Goal: Task Accomplishment & Management: Complete application form

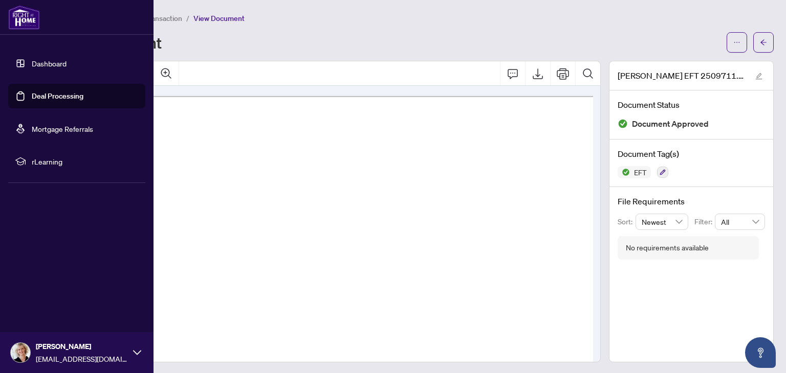
scroll to position [16, 63]
click at [54, 95] on link "Deal Processing" at bounding box center [58, 96] width 52 height 9
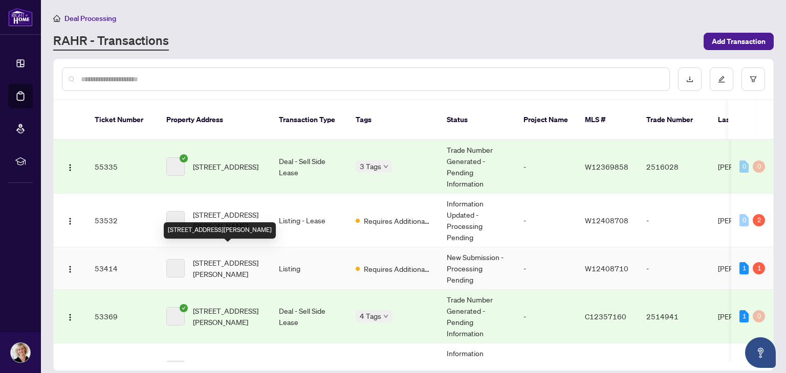
click at [237, 260] on span "[STREET_ADDRESS][PERSON_NAME]" at bounding box center [228, 268] width 70 height 23
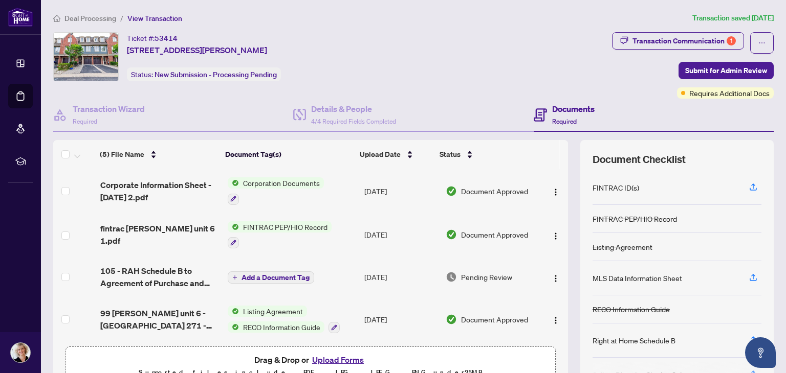
scroll to position [43, 0]
click at [335, 357] on button "Upload Forms" at bounding box center [338, 359] width 58 height 13
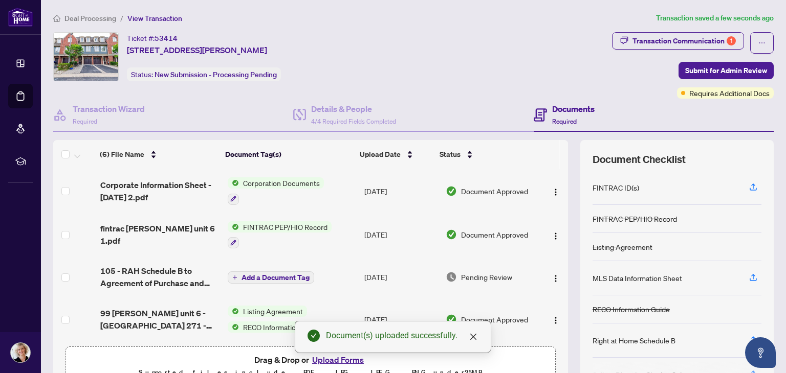
scroll to position [84, 0]
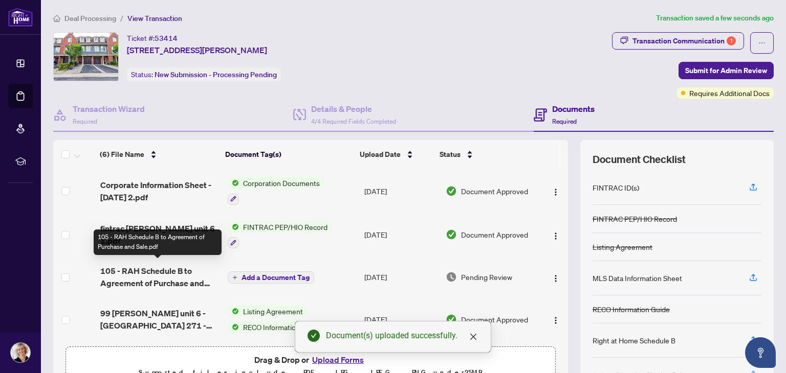
click at [141, 266] on span "105 - RAH Schedule B to Agreement of Purchase and Sale.pdf" at bounding box center [159, 277] width 119 height 25
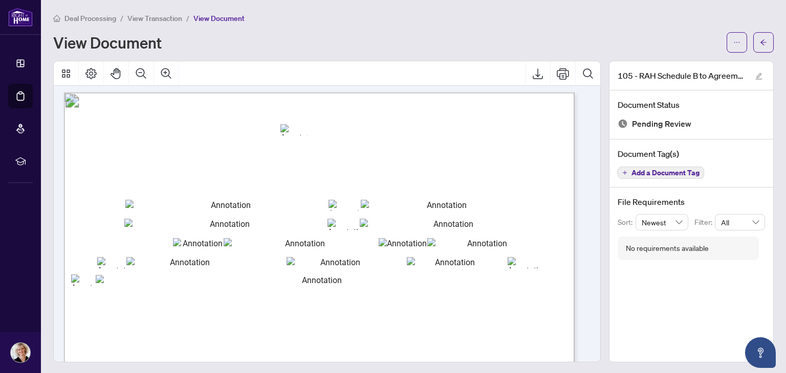
scroll to position [1, 0]
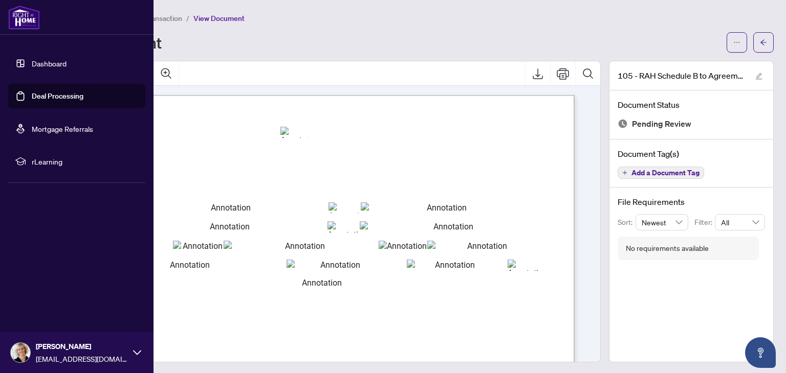
click at [32, 60] on link "Dashboard" at bounding box center [49, 63] width 35 height 9
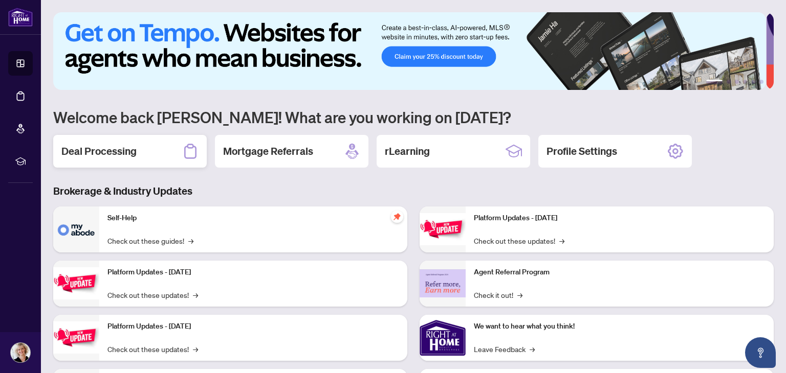
click at [126, 149] on h2 "Deal Processing" at bounding box center [98, 151] width 75 height 14
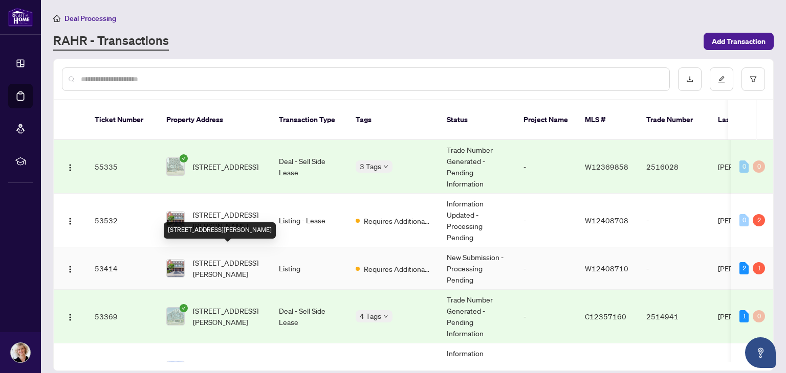
click at [246, 260] on span "[STREET_ADDRESS][PERSON_NAME]" at bounding box center [228, 268] width 70 height 23
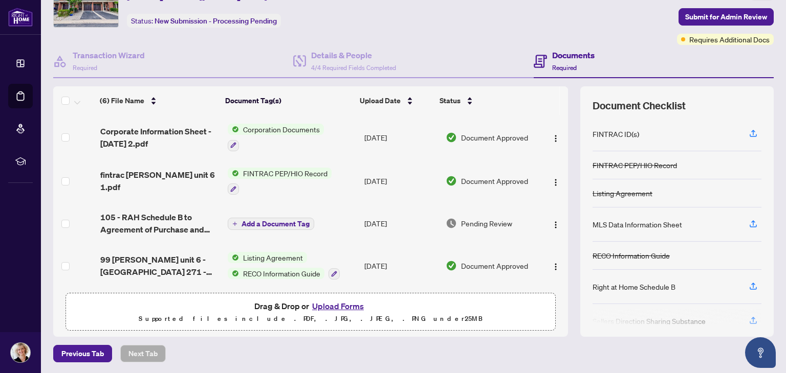
scroll to position [27, 0]
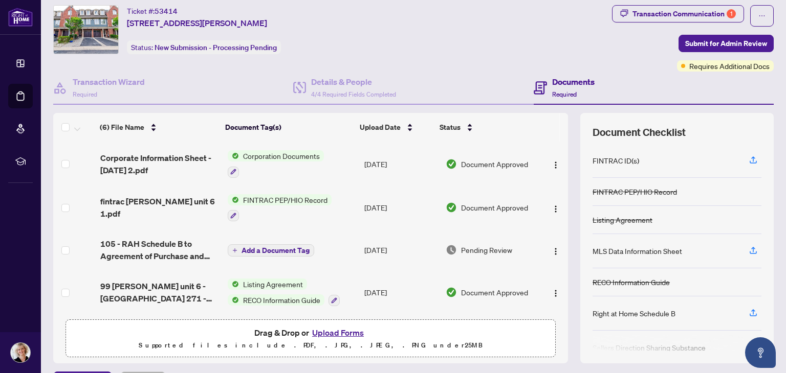
click at [334, 330] on button "Upload Forms" at bounding box center [338, 332] width 58 height 13
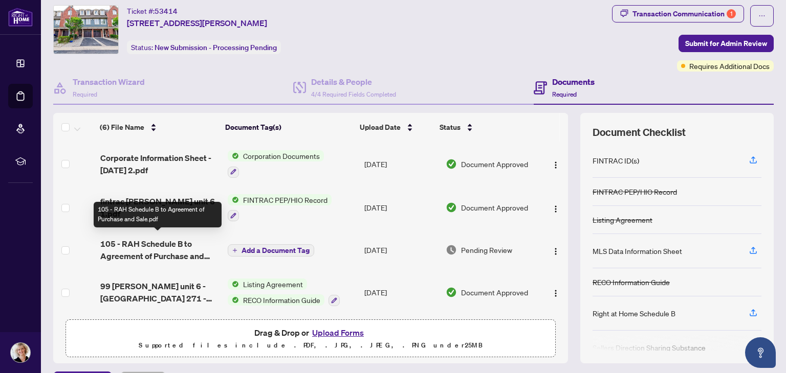
click at [165, 238] on span "105 - RAH Schedule B to Agreement of Purchase and Sale.pdf" at bounding box center [159, 250] width 119 height 25
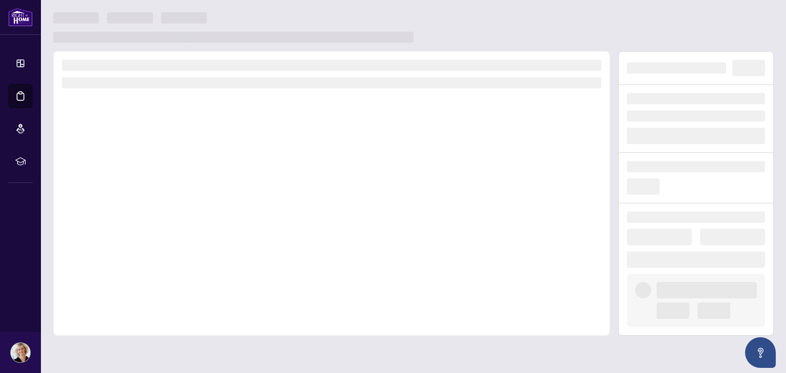
click at [165, 236] on div at bounding box center [331, 193] width 557 height 285
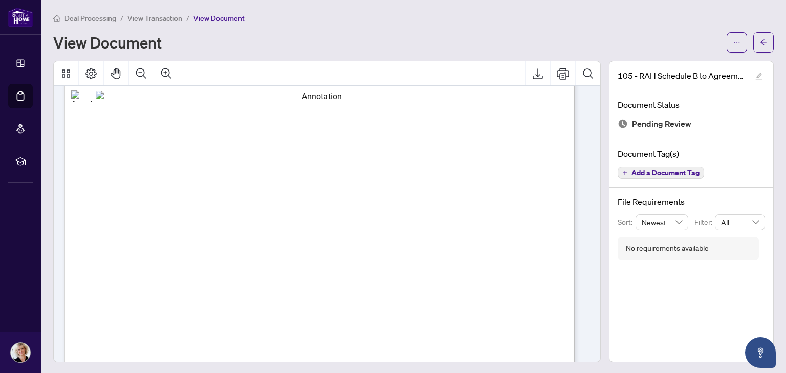
scroll to position [164, 0]
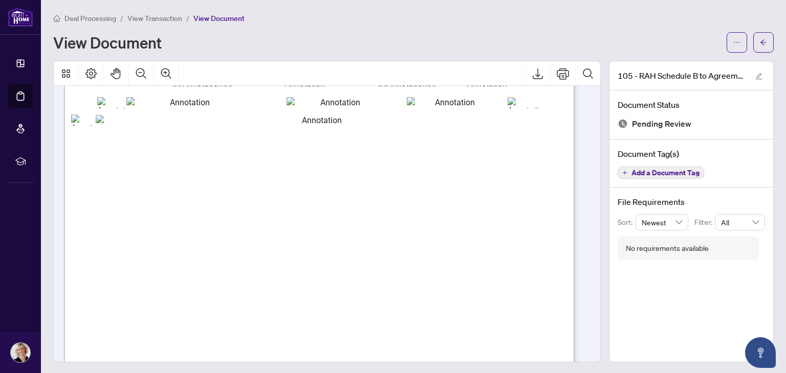
click at [514, 42] on div "View Document" at bounding box center [386, 42] width 667 height 16
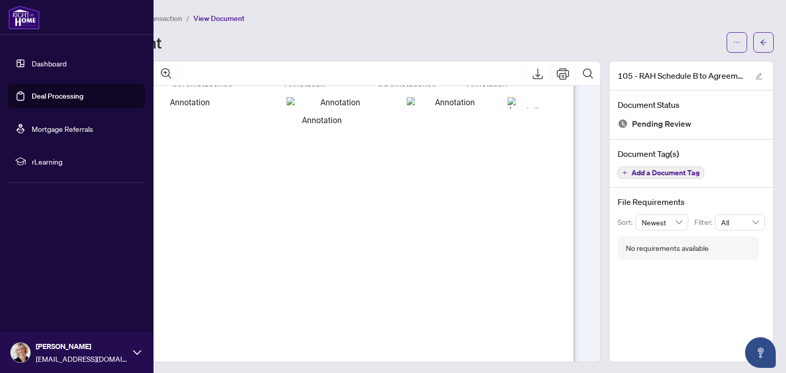
click at [41, 94] on link "Deal Processing" at bounding box center [58, 96] width 52 height 9
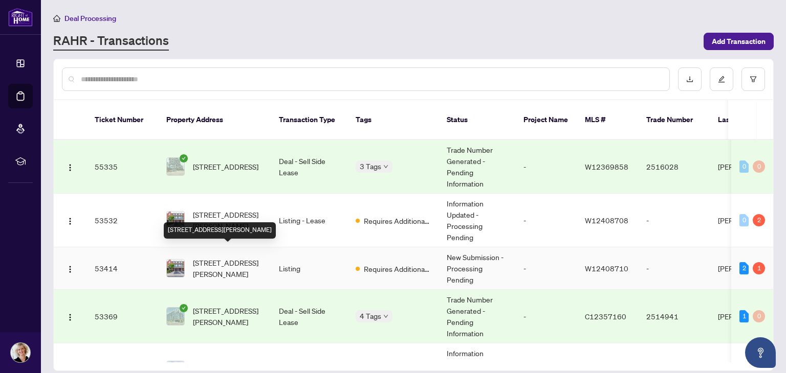
click at [255, 258] on span "[STREET_ADDRESS][PERSON_NAME]" at bounding box center [228, 268] width 70 height 23
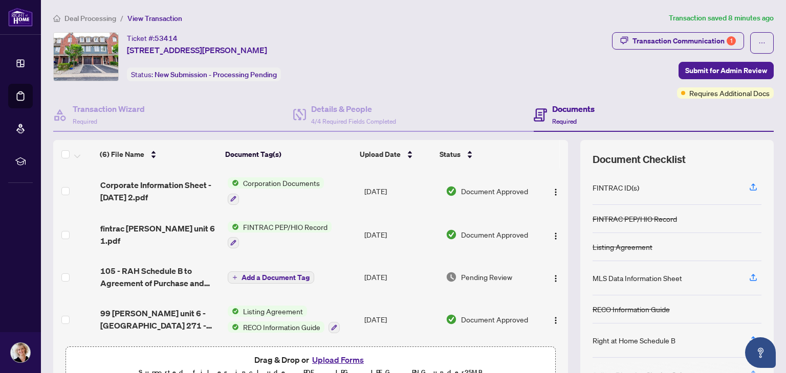
scroll to position [54, 0]
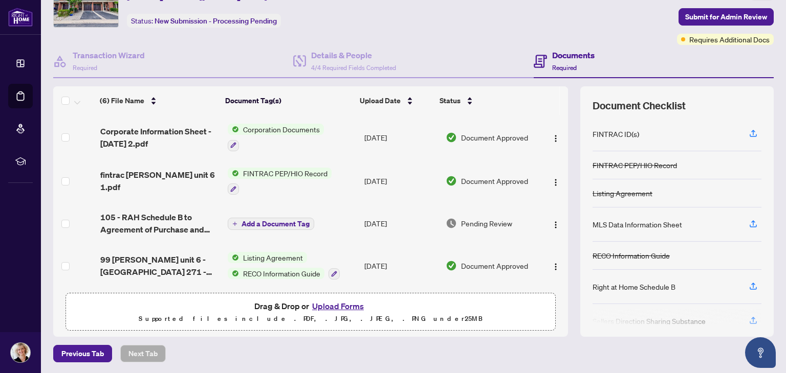
click at [331, 303] on button "Upload Forms" at bounding box center [338, 306] width 58 height 13
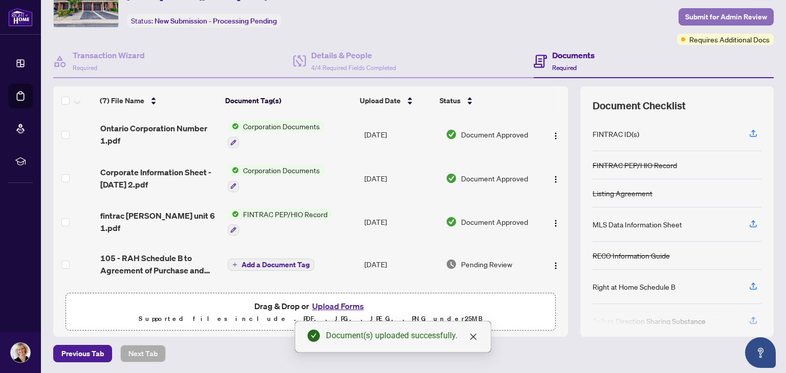
click at [689, 13] on span "Submit for Admin Review" at bounding box center [726, 17] width 82 height 16
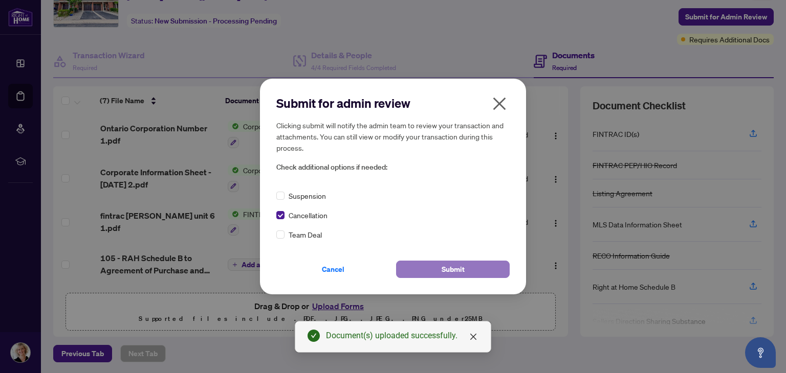
click at [458, 267] on span "Submit" at bounding box center [452, 269] width 23 height 16
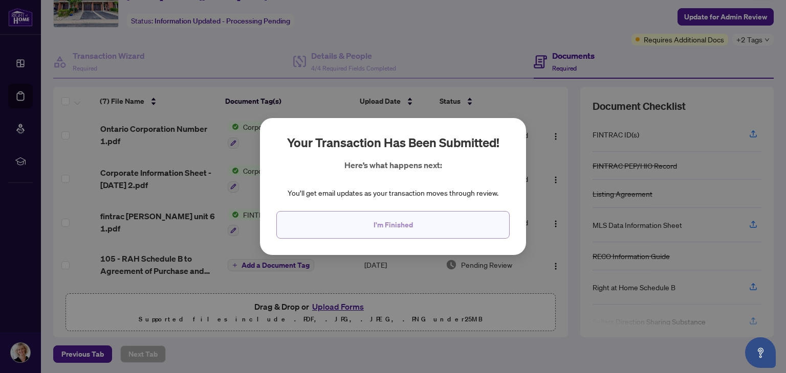
click at [355, 226] on button "I'm Finished" at bounding box center [392, 225] width 233 height 28
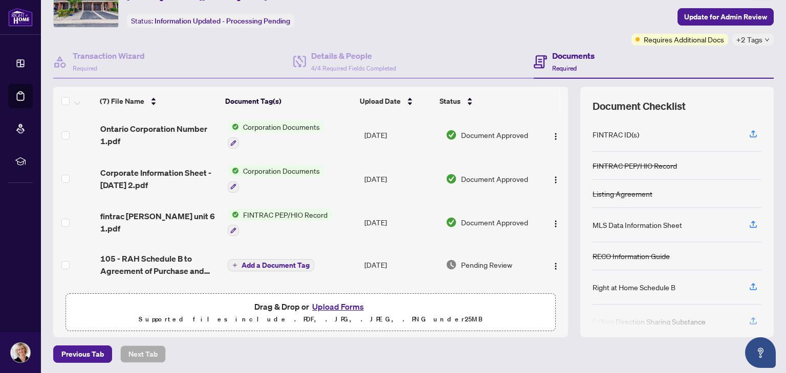
click at [360, 226] on td "[DATE]" at bounding box center [400, 223] width 81 height 44
